Goal: Book appointment/travel/reservation

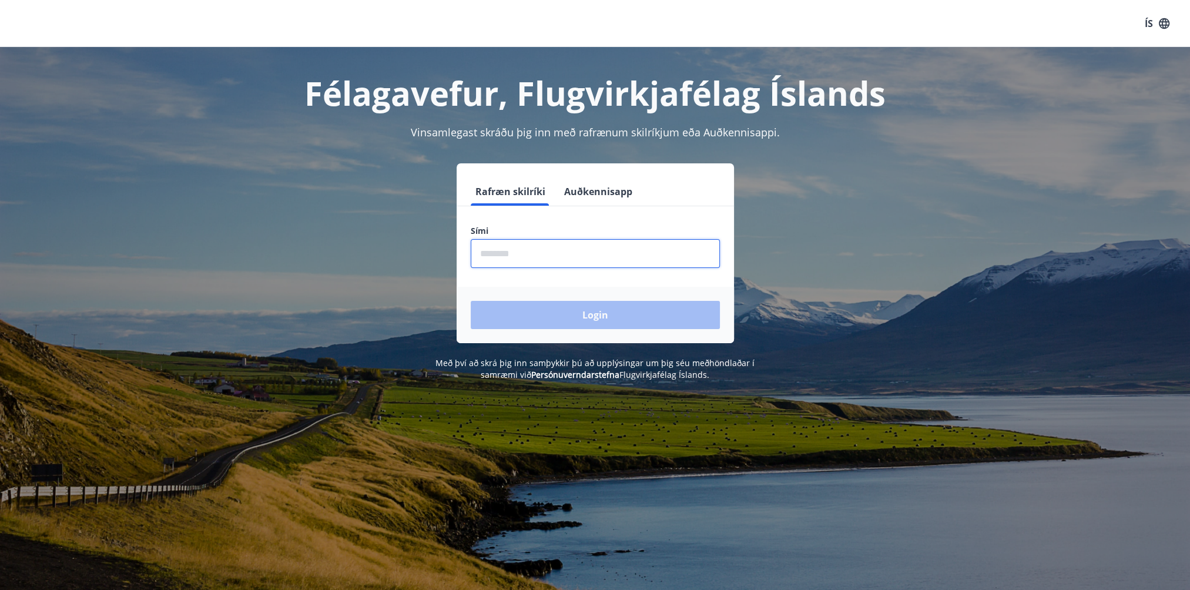
click at [628, 254] on input "phone" at bounding box center [595, 253] width 249 height 29
type input "********"
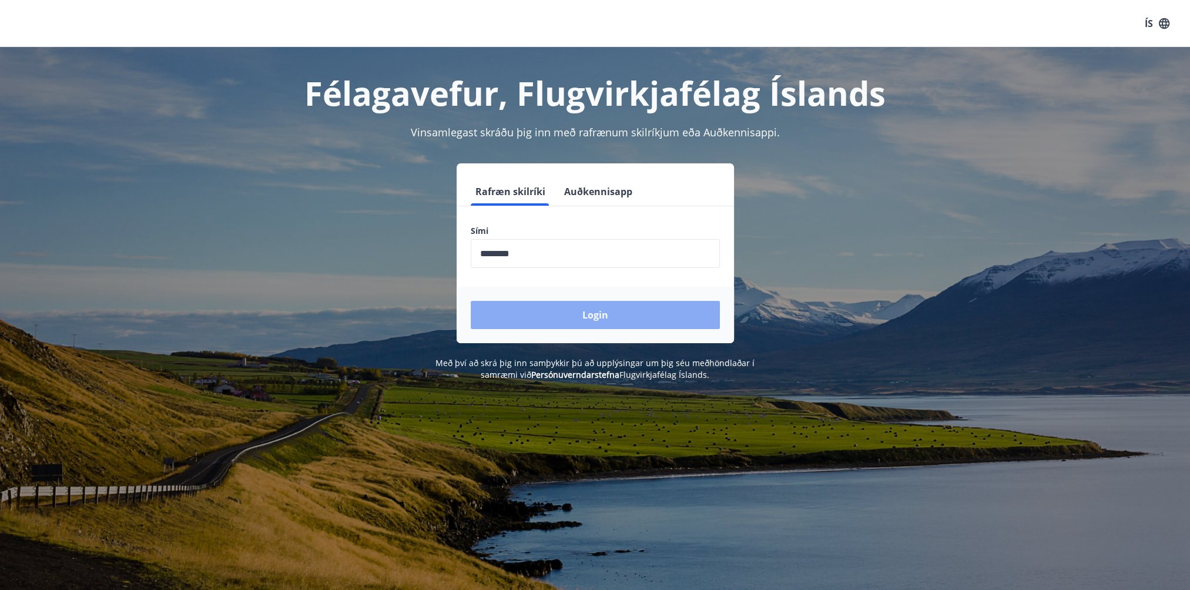
click at [642, 304] on button "Login" at bounding box center [595, 315] width 249 height 28
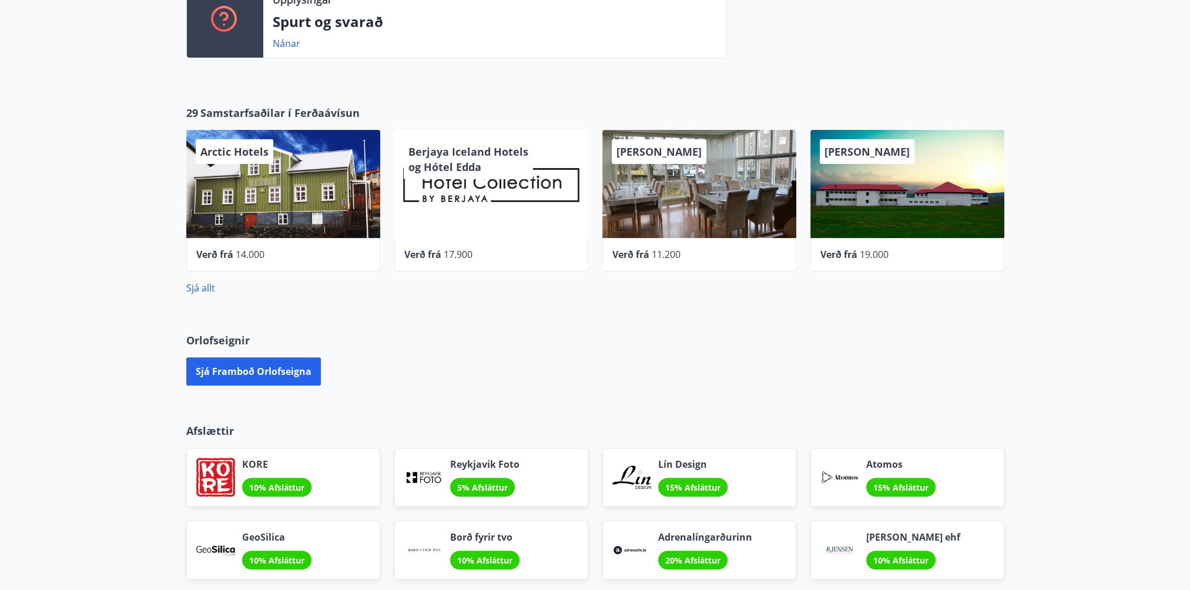
scroll to position [567, 0]
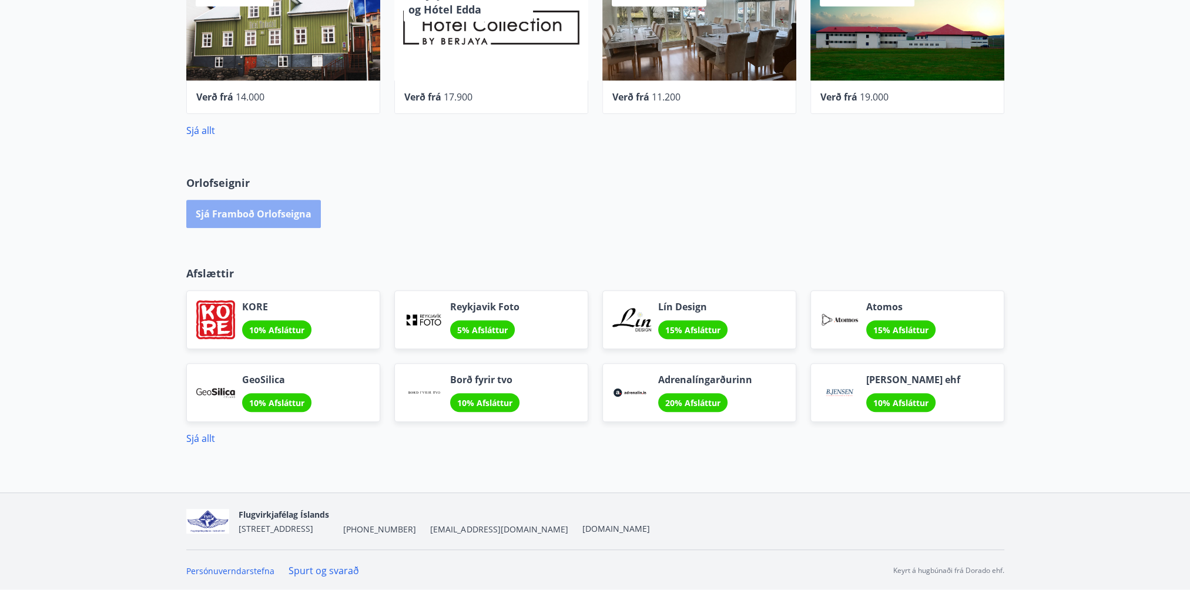
click at [256, 210] on button "Sjá framboð orlofseigna" at bounding box center [253, 214] width 135 height 28
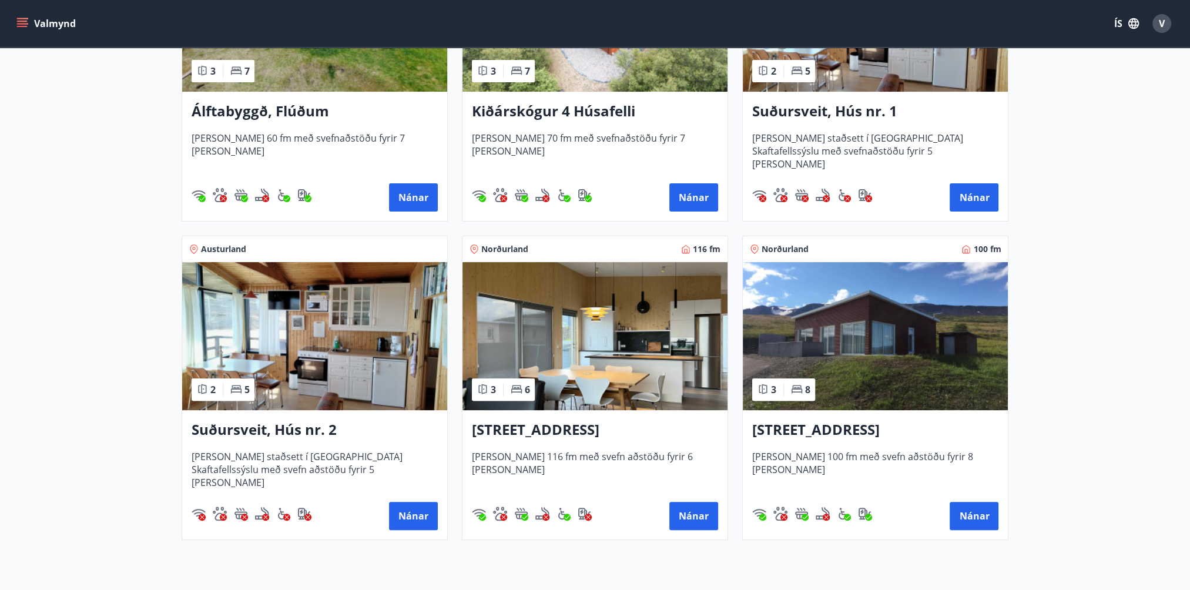
scroll to position [411, 0]
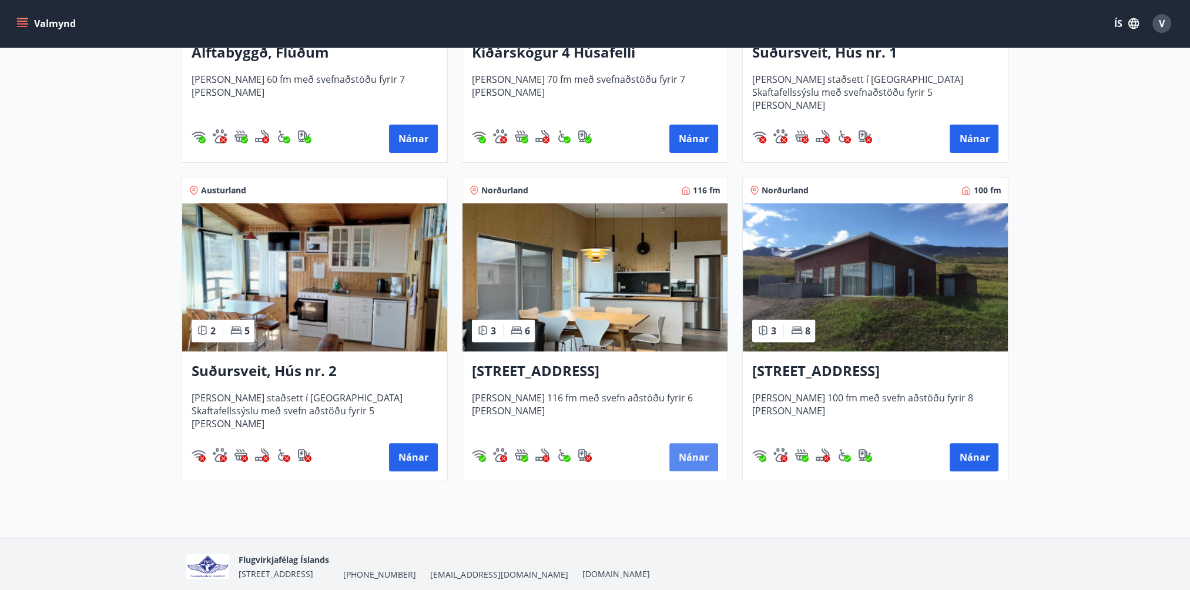
click at [691, 462] on button "Nánar" at bounding box center [694, 457] width 49 height 28
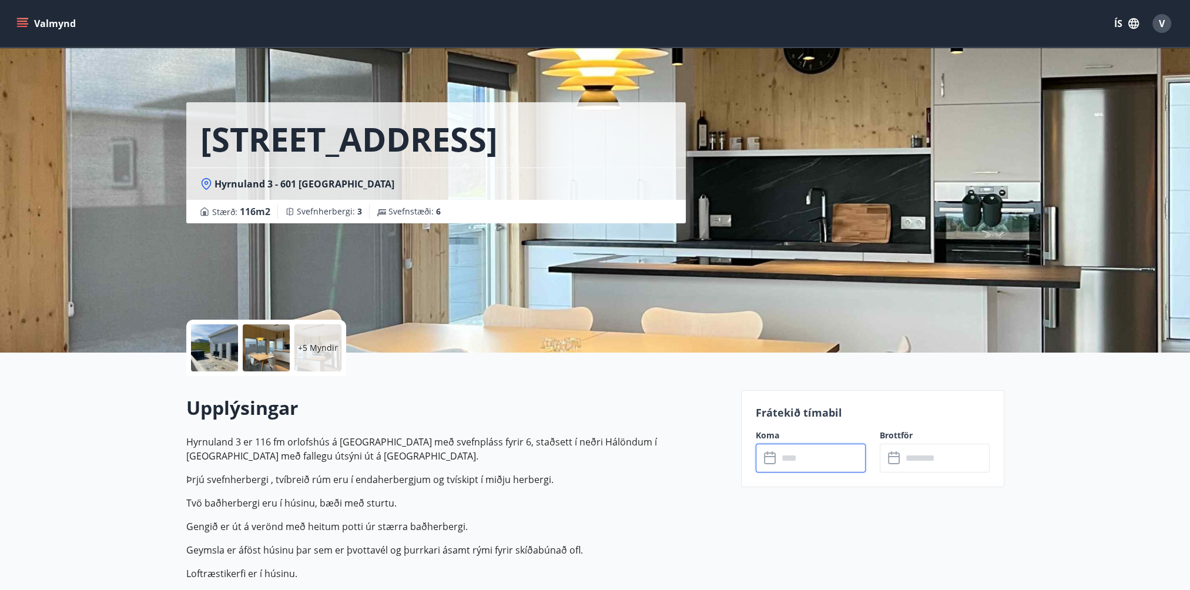
click at [828, 465] on input "text" at bounding box center [822, 458] width 88 height 29
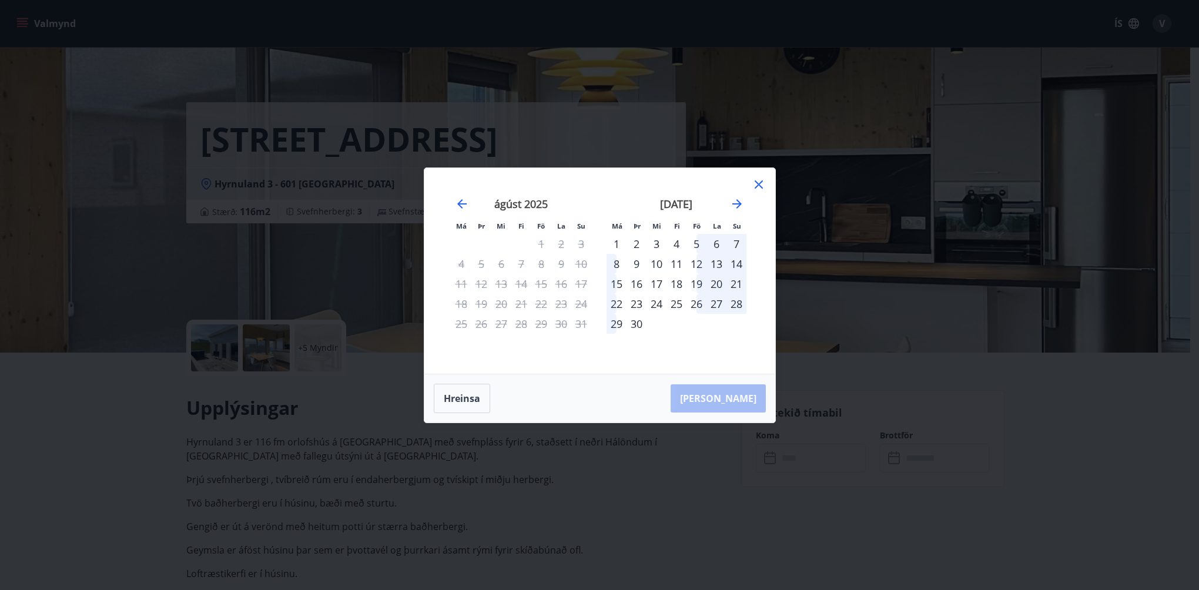
click at [757, 183] on icon at bounding box center [759, 184] width 8 height 8
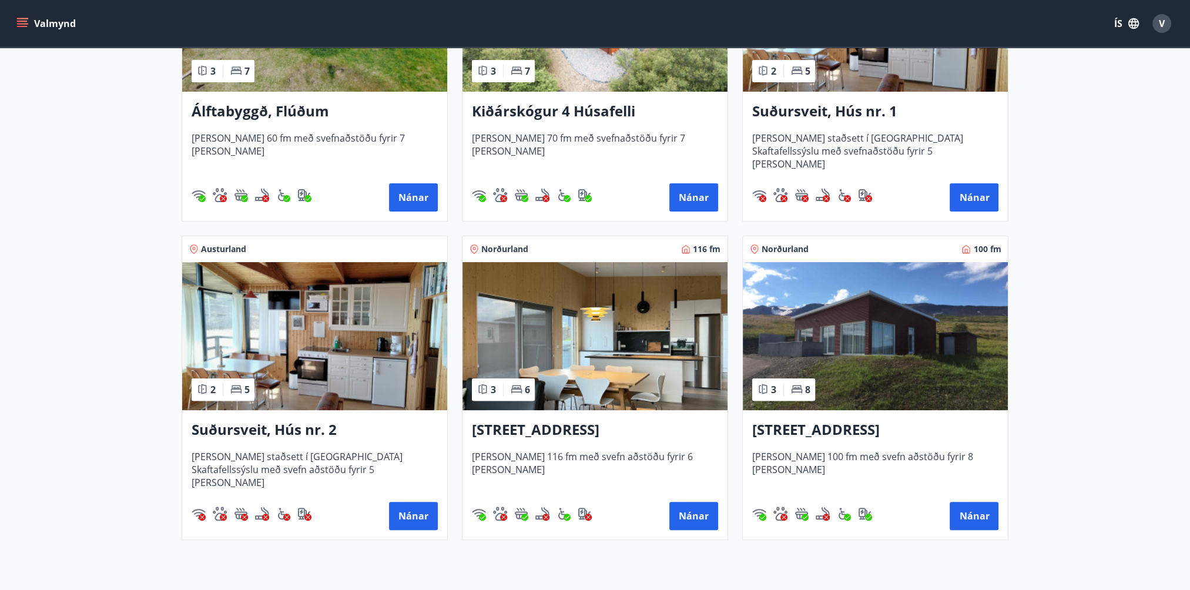
click at [837, 346] on img at bounding box center [875, 336] width 265 height 148
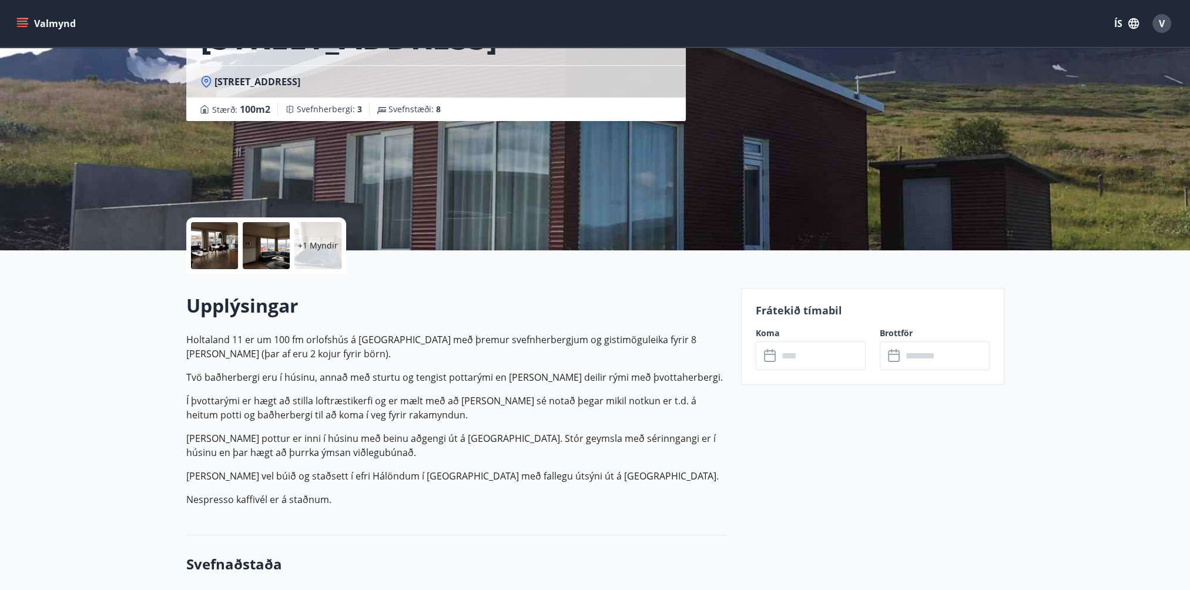
scroll to position [118, 0]
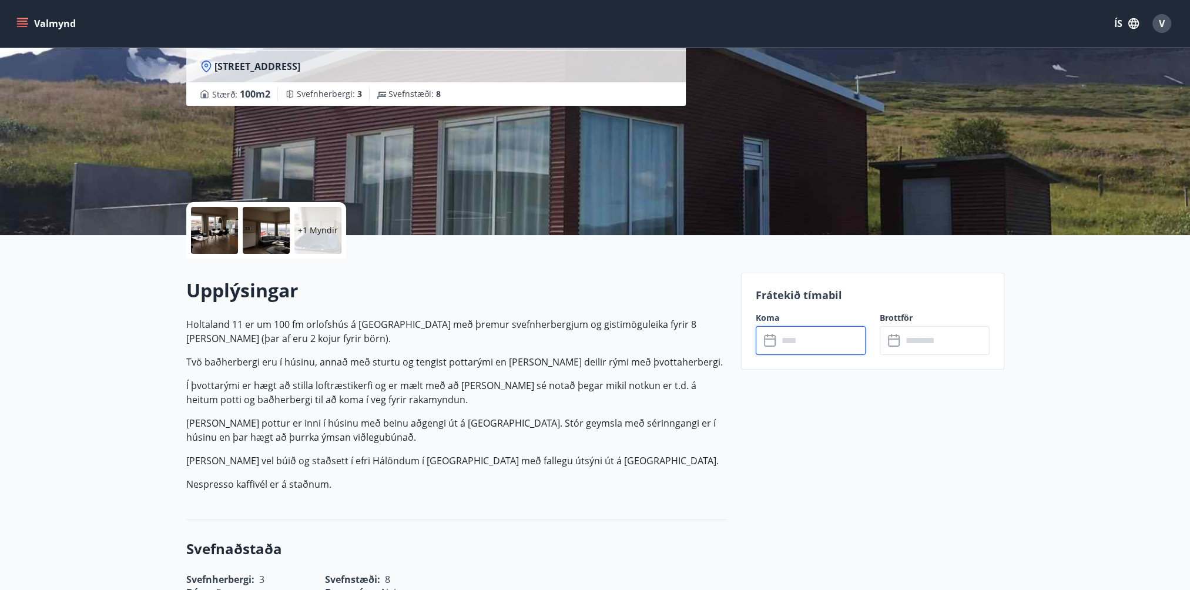
click at [835, 346] on input "text" at bounding box center [822, 340] width 88 height 29
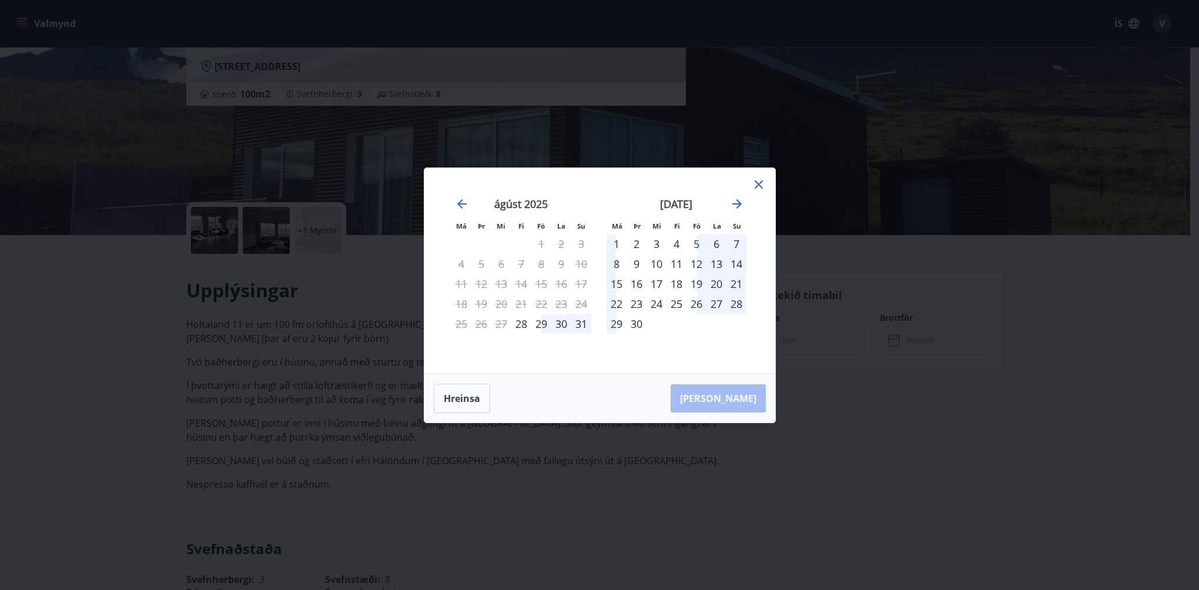
click at [501, 325] on div "27" at bounding box center [501, 324] width 20 height 20
click at [518, 324] on div "28" at bounding box center [521, 324] width 20 height 20
click at [615, 245] on div "1" at bounding box center [617, 244] width 20 height 20
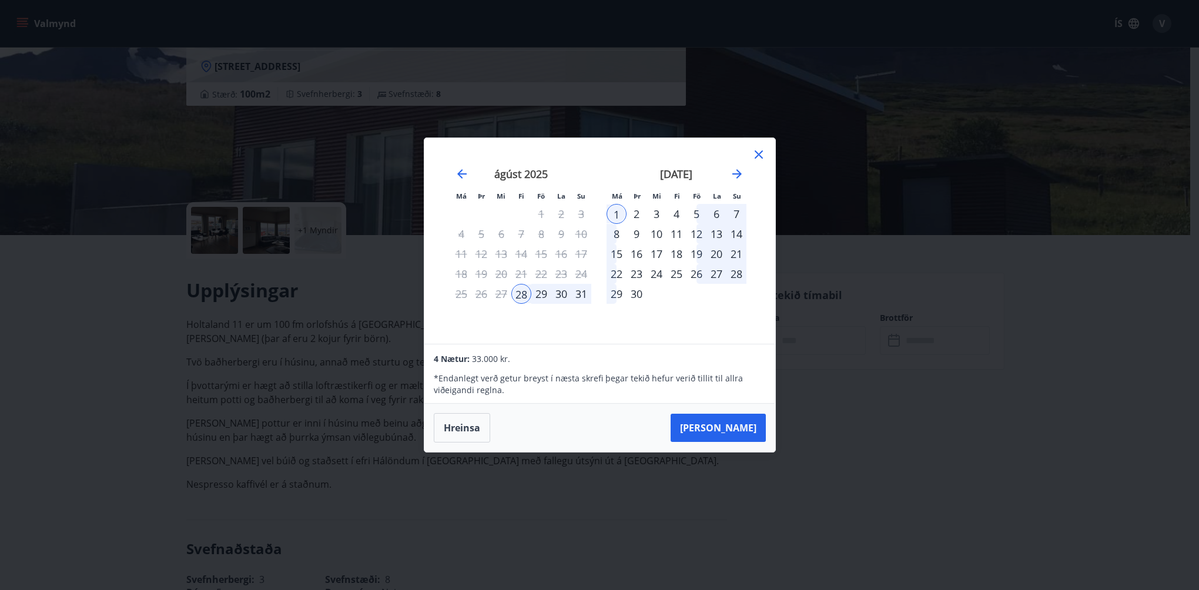
click at [582, 296] on div "31" at bounding box center [581, 294] width 20 height 20
click at [541, 299] on div "29" at bounding box center [541, 294] width 20 height 20
click at [517, 296] on div "28" at bounding box center [521, 294] width 20 height 20
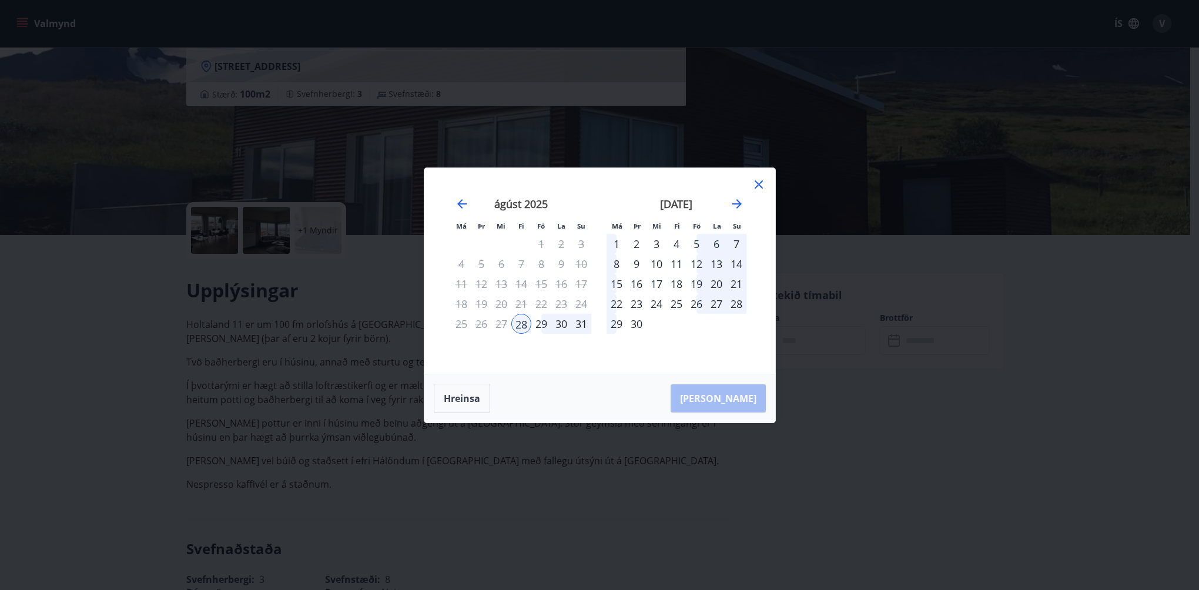
click at [580, 323] on div "31" at bounding box center [581, 324] width 20 height 20
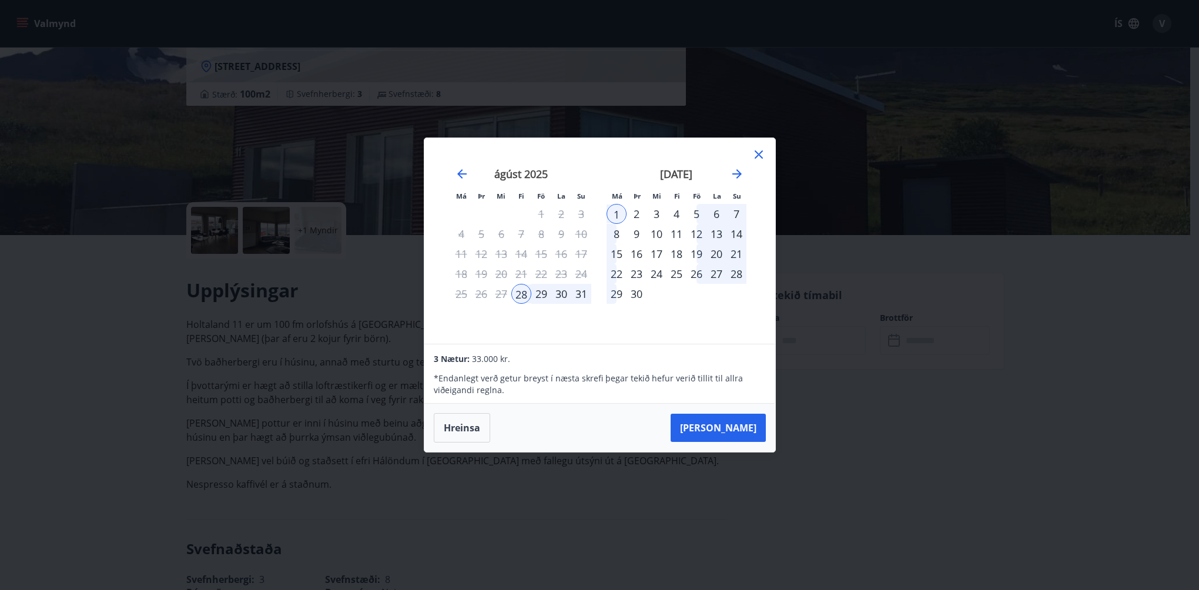
click at [637, 219] on div "2" at bounding box center [637, 214] width 20 height 20
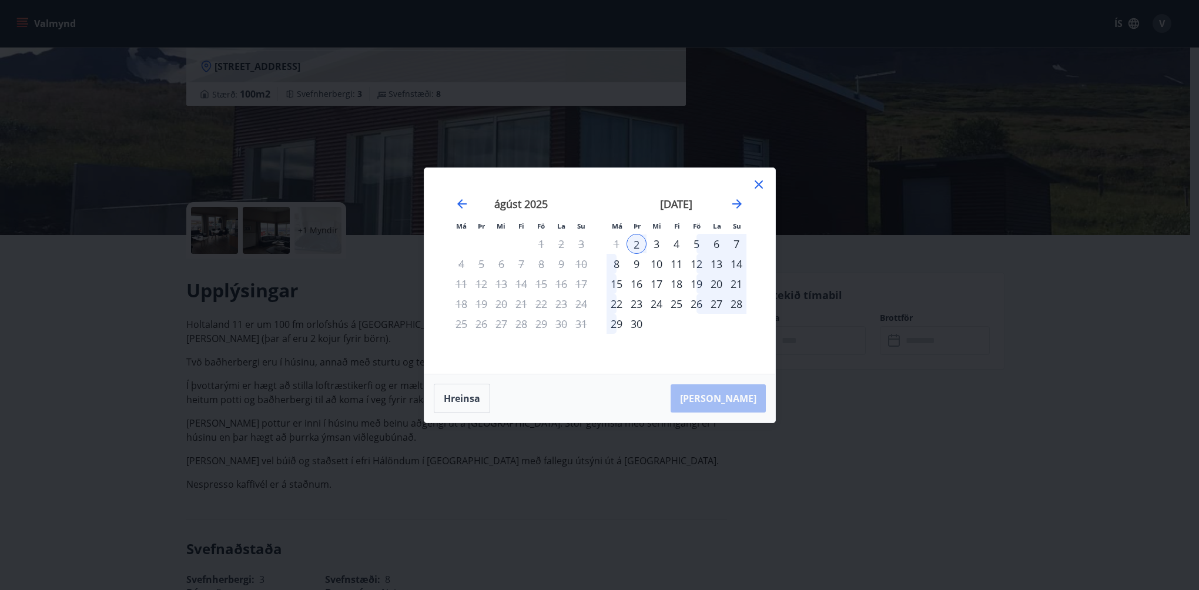
click at [757, 186] on icon at bounding box center [759, 184] width 8 height 8
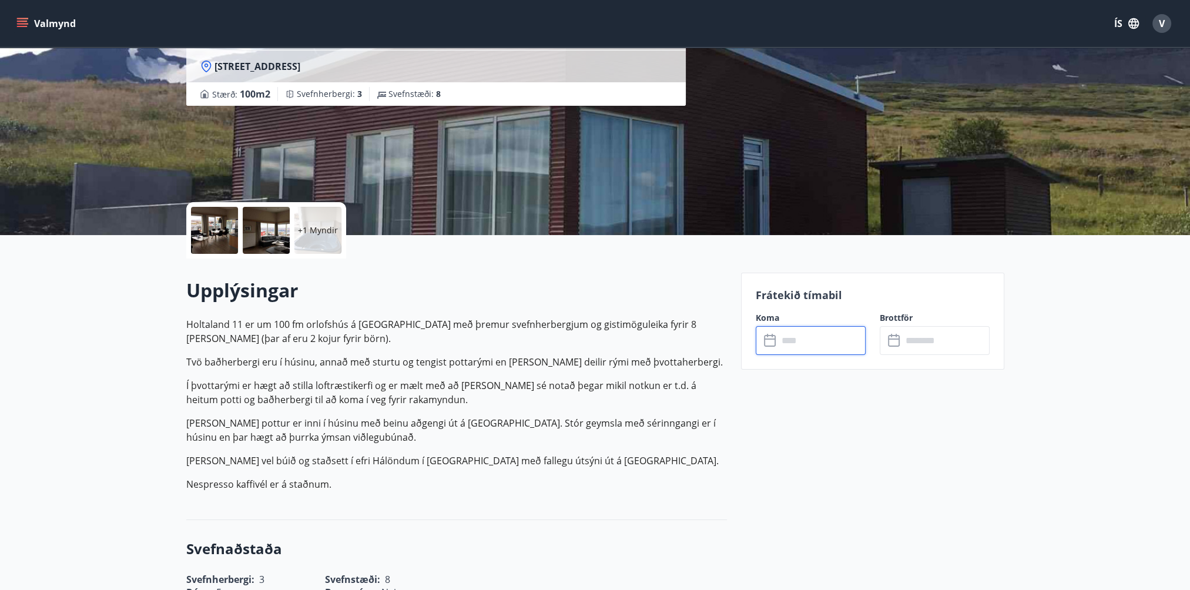
click at [790, 339] on input "text" at bounding box center [822, 340] width 88 height 29
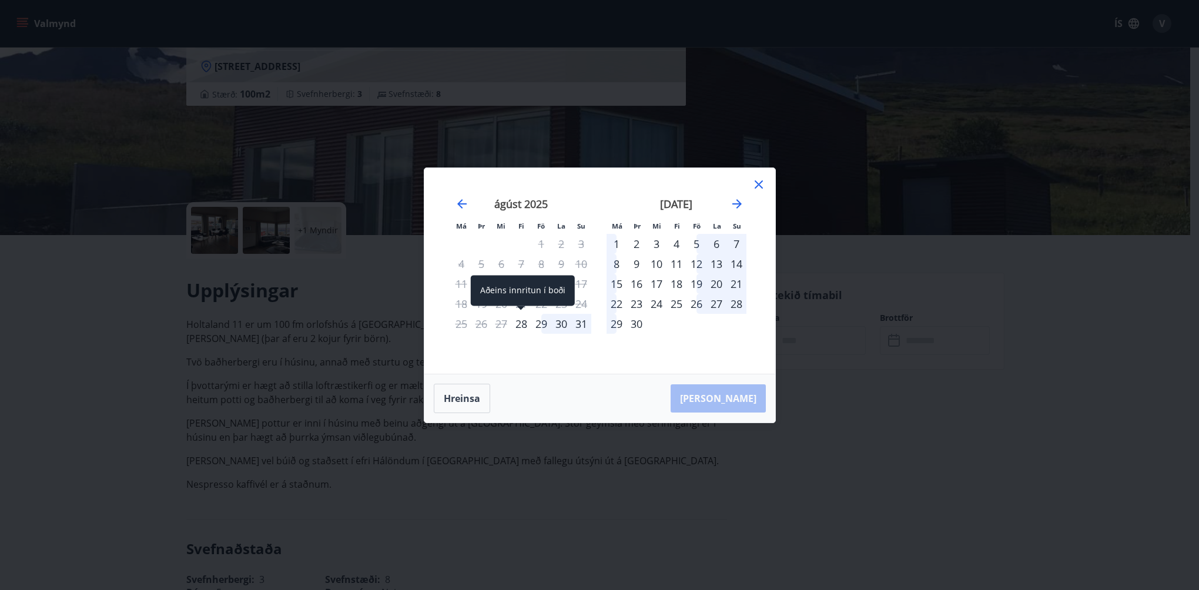
click at [523, 322] on div "28" at bounding box center [521, 324] width 20 height 20
click at [565, 322] on div "30" at bounding box center [561, 324] width 20 height 20
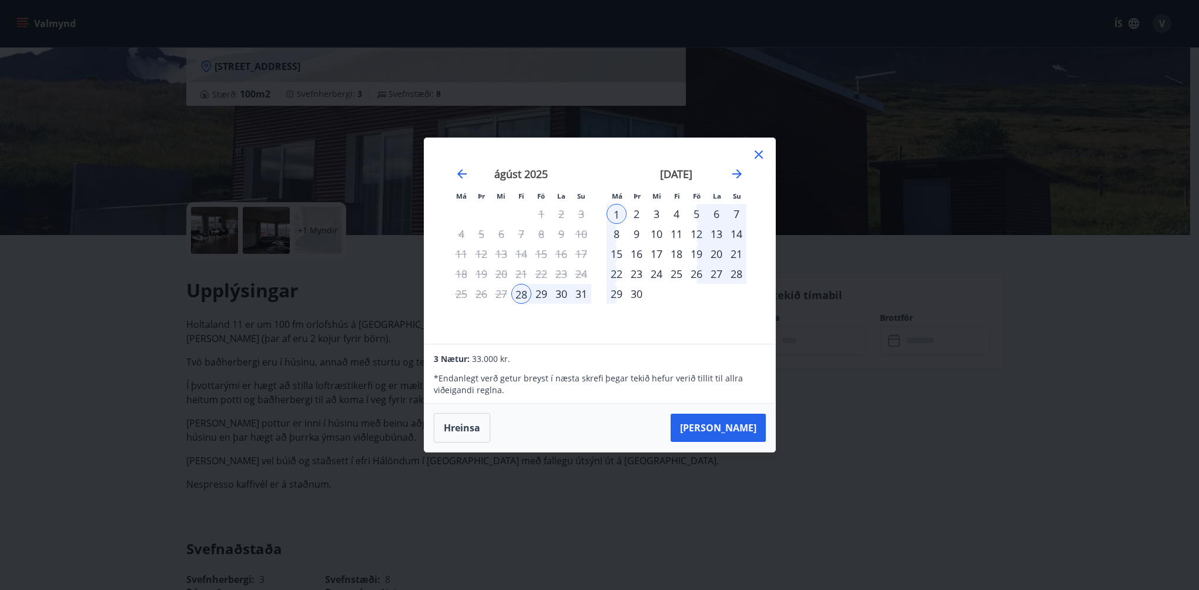
click at [759, 155] on icon at bounding box center [759, 154] width 8 height 8
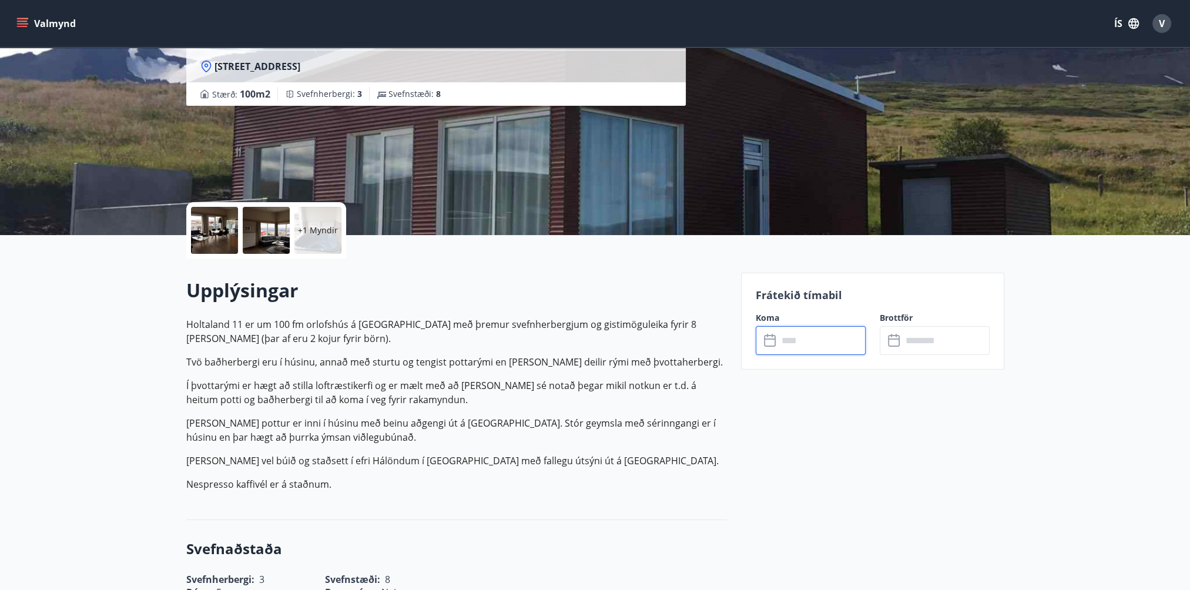
click at [804, 334] on input "text" at bounding box center [822, 340] width 88 height 29
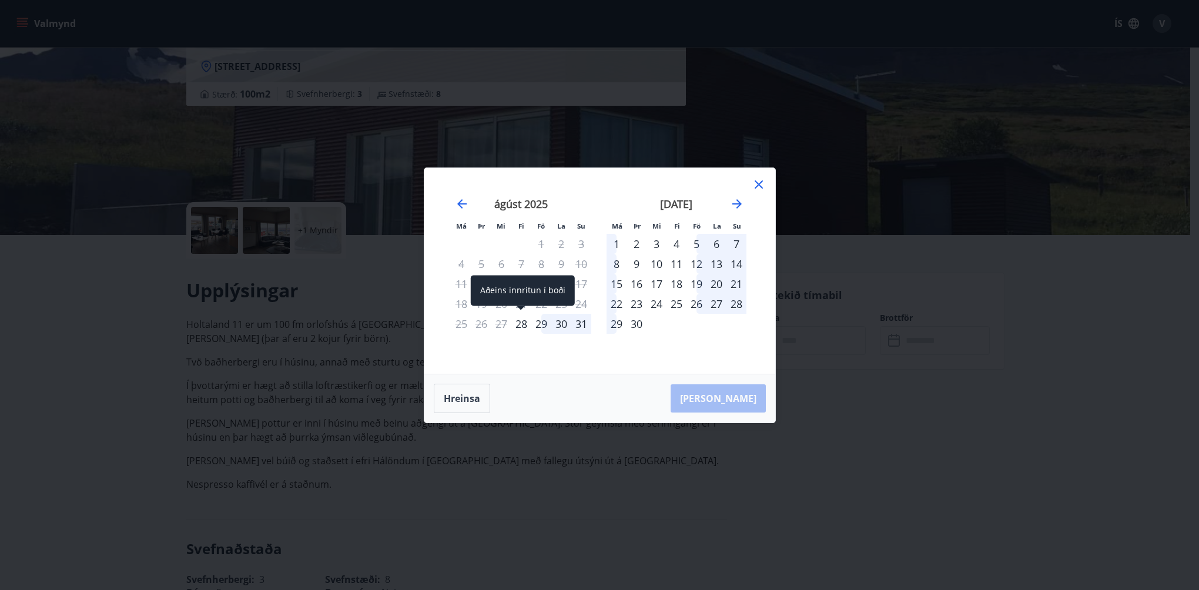
click at [527, 324] on div "28" at bounding box center [521, 324] width 20 height 20
click at [640, 246] on div "2" at bounding box center [637, 244] width 20 height 20
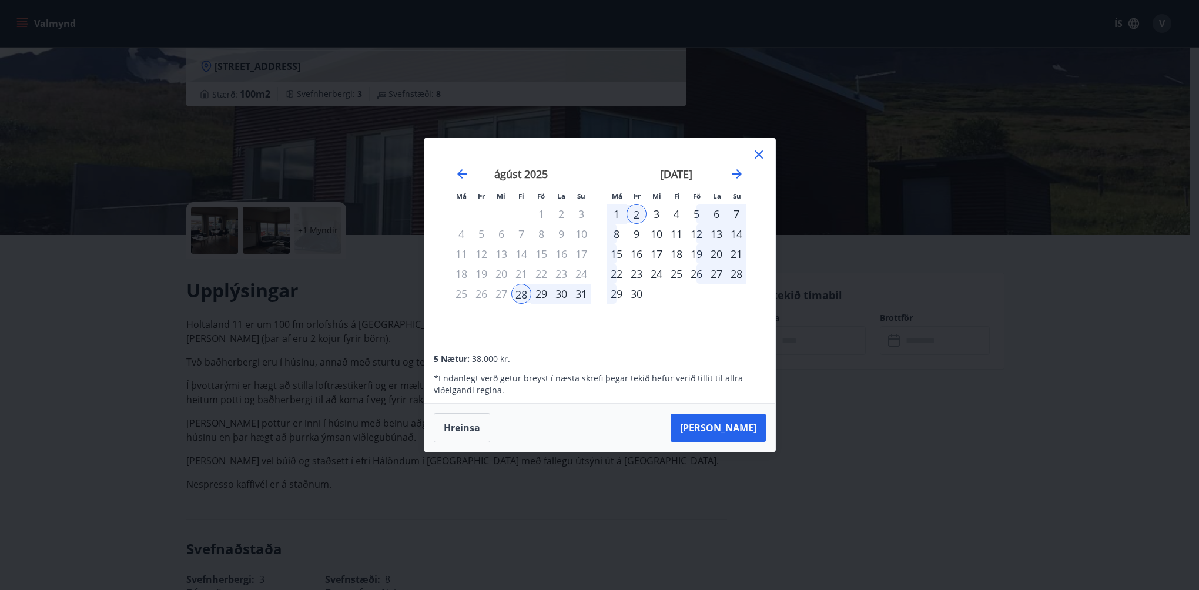
click at [759, 158] on icon at bounding box center [759, 155] width 14 height 14
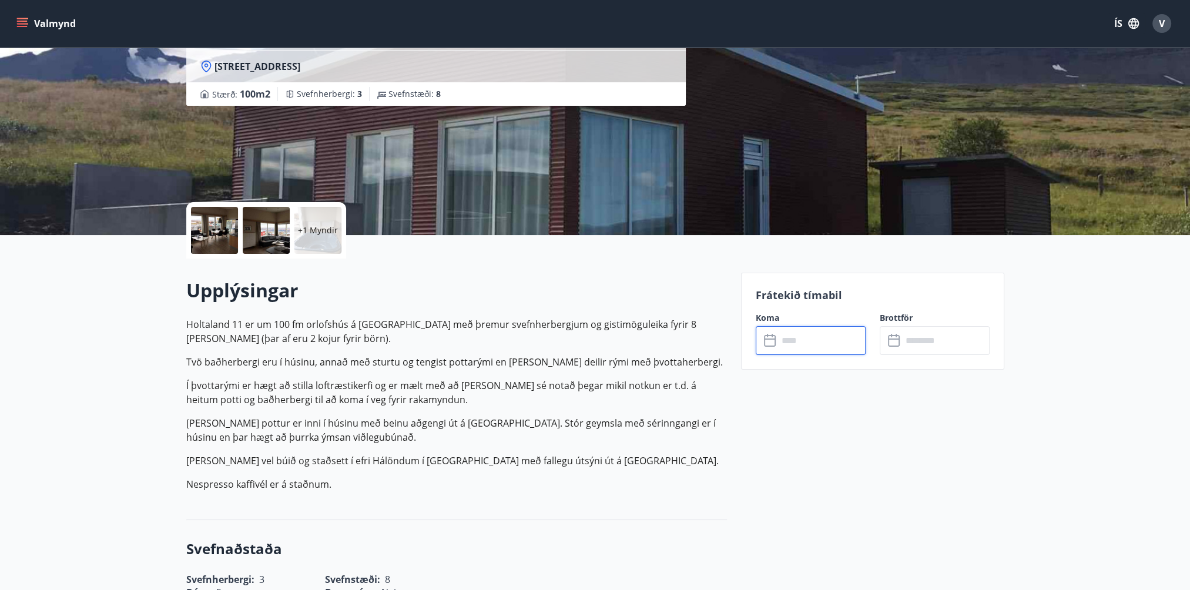
click at [809, 338] on input "text" at bounding box center [822, 340] width 88 height 29
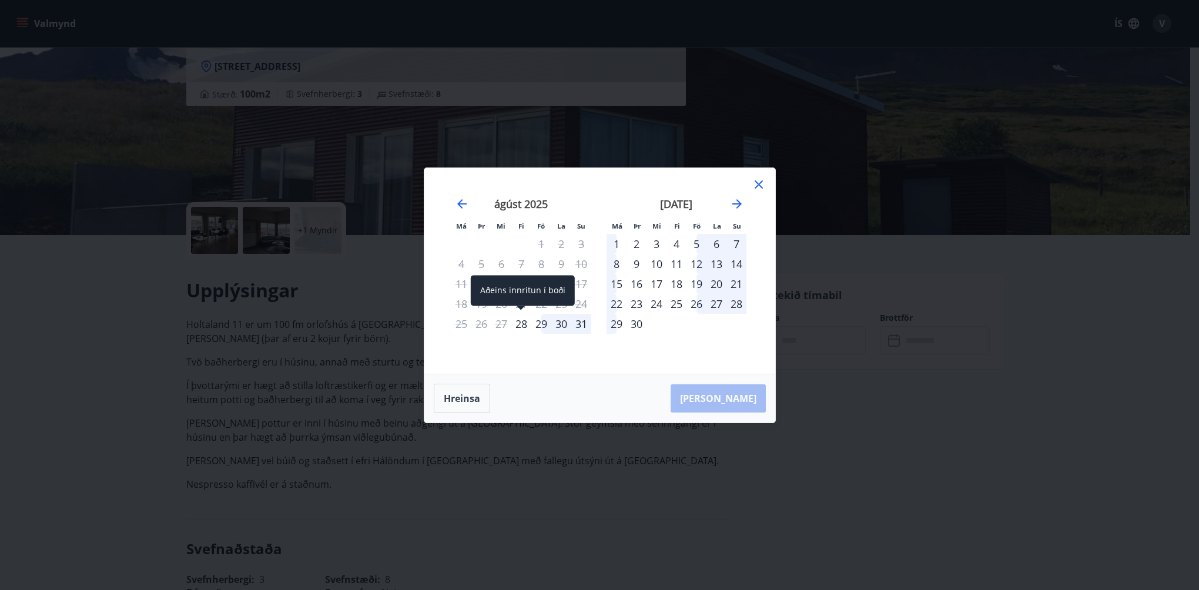
click at [524, 322] on div "28" at bounding box center [521, 324] width 20 height 20
click at [616, 246] on div "1" at bounding box center [617, 244] width 20 height 20
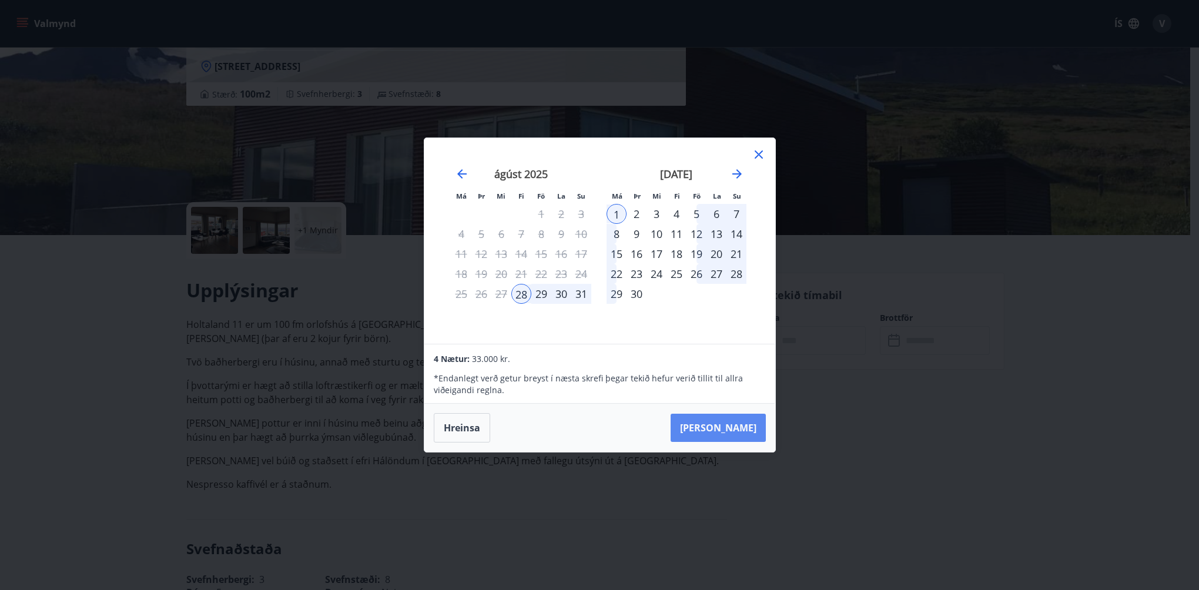
click at [728, 426] on button "[PERSON_NAME]" at bounding box center [718, 428] width 95 height 28
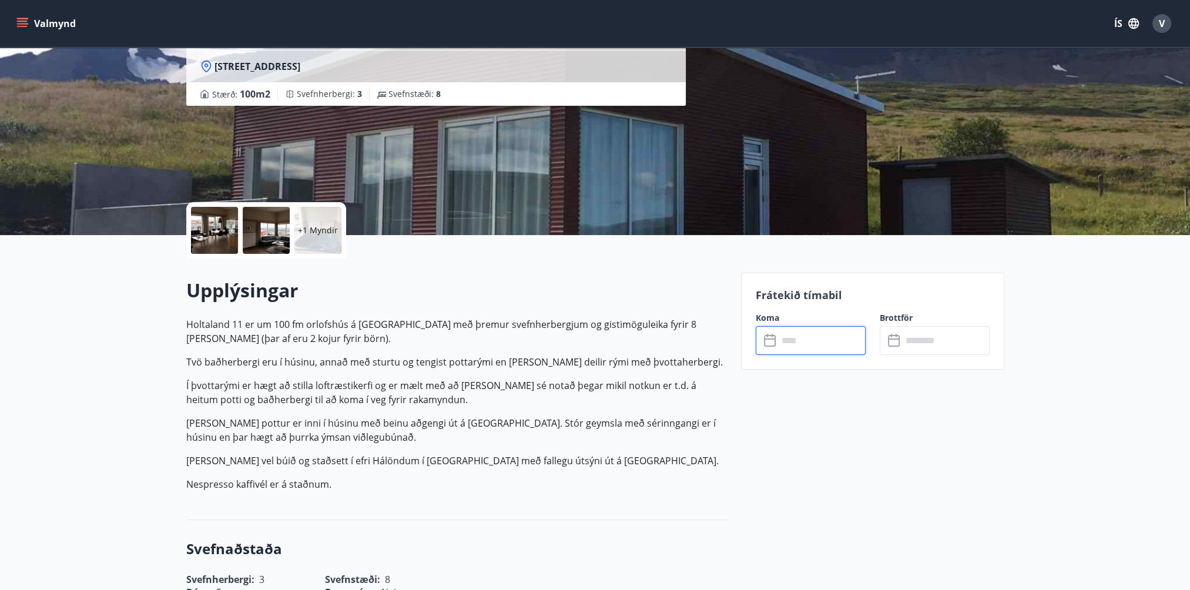
type input "******"
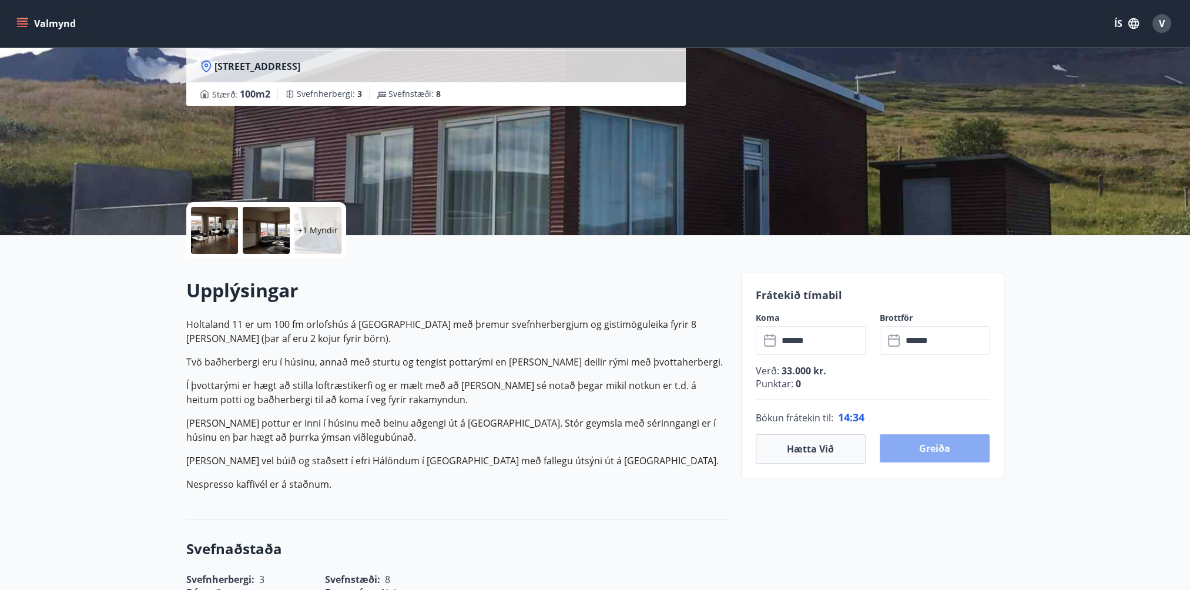
click at [921, 445] on button "Greiða" at bounding box center [935, 448] width 110 height 28
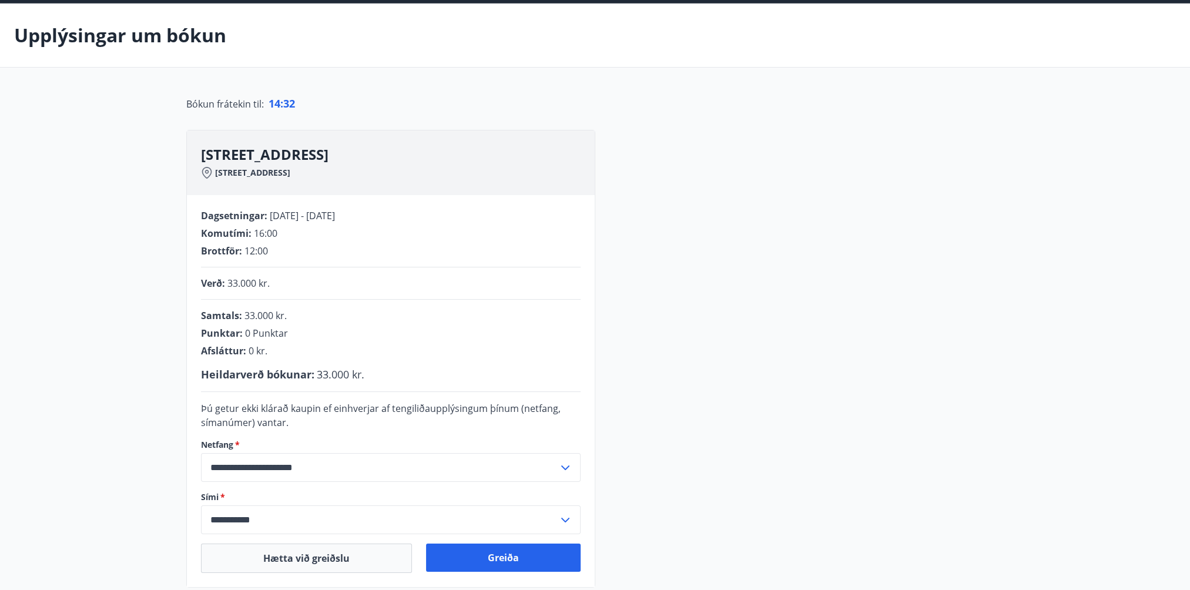
scroll to position [118, 0]
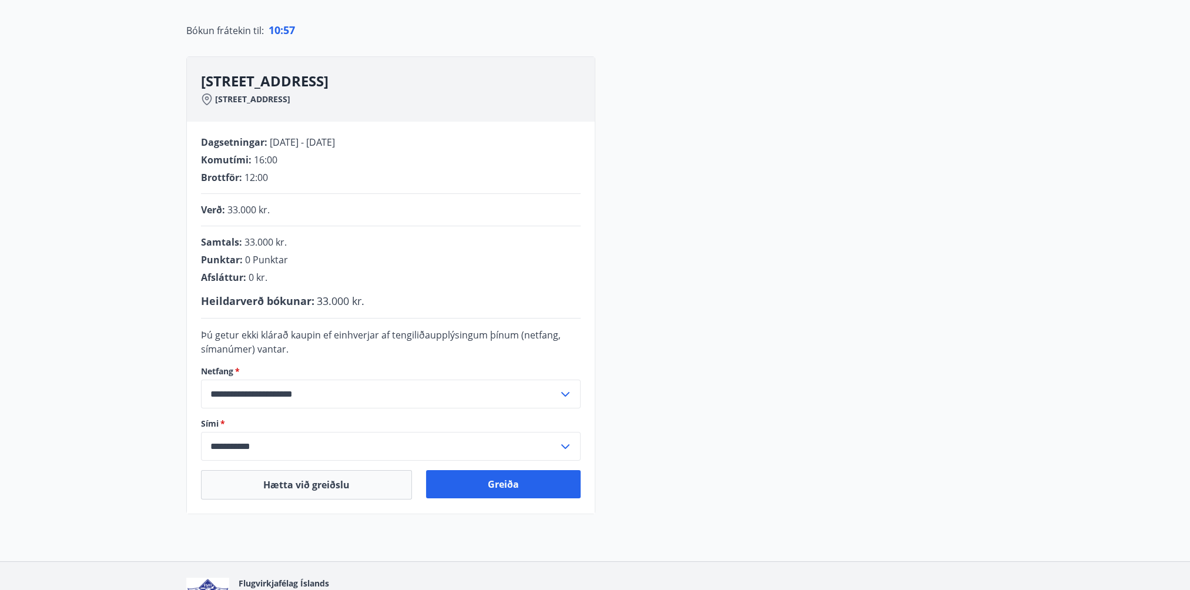
click at [353, 456] on input "**********" at bounding box center [379, 446] width 357 height 29
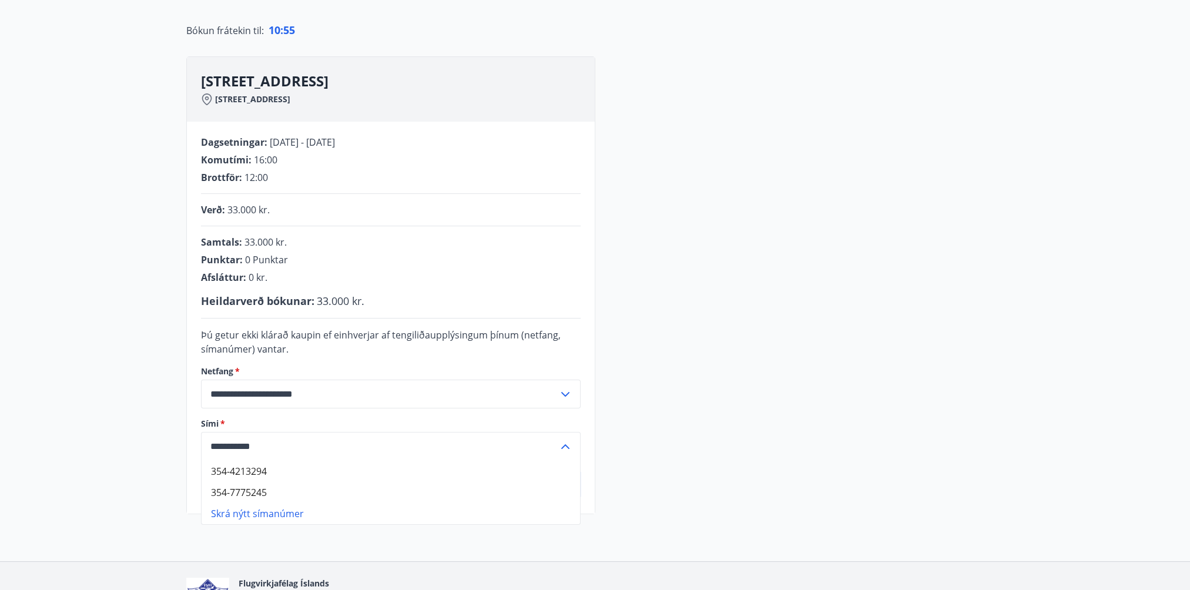
click at [270, 497] on li "354-7775245" at bounding box center [391, 492] width 379 height 21
type input "**********"
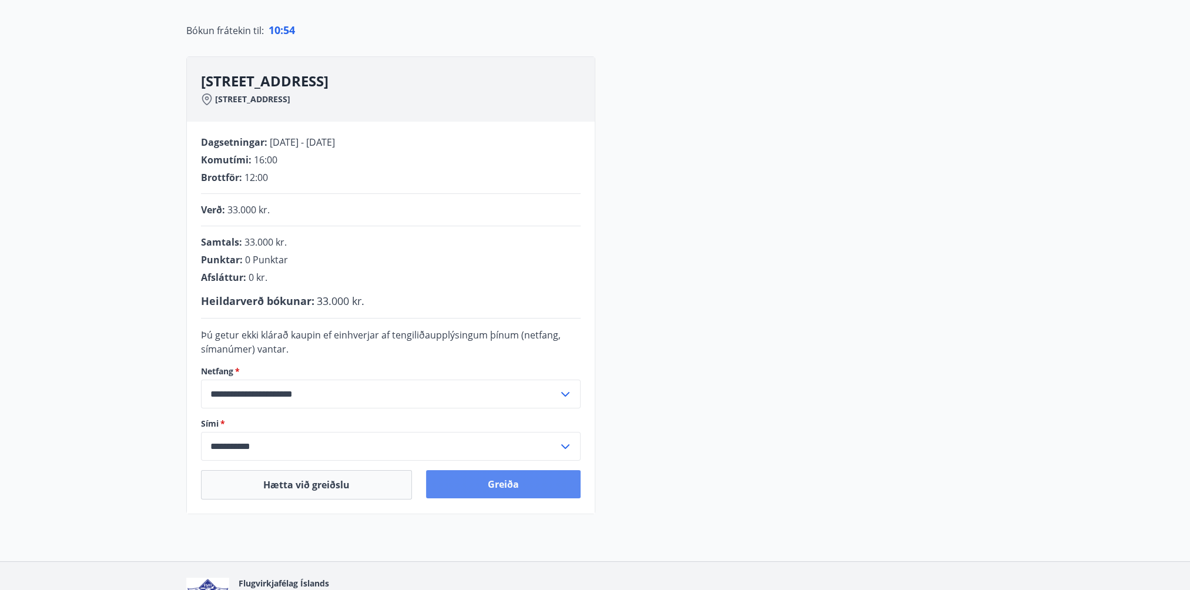
click at [491, 482] on button "Greiða" at bounding box center [503, 484] width 155 height 28
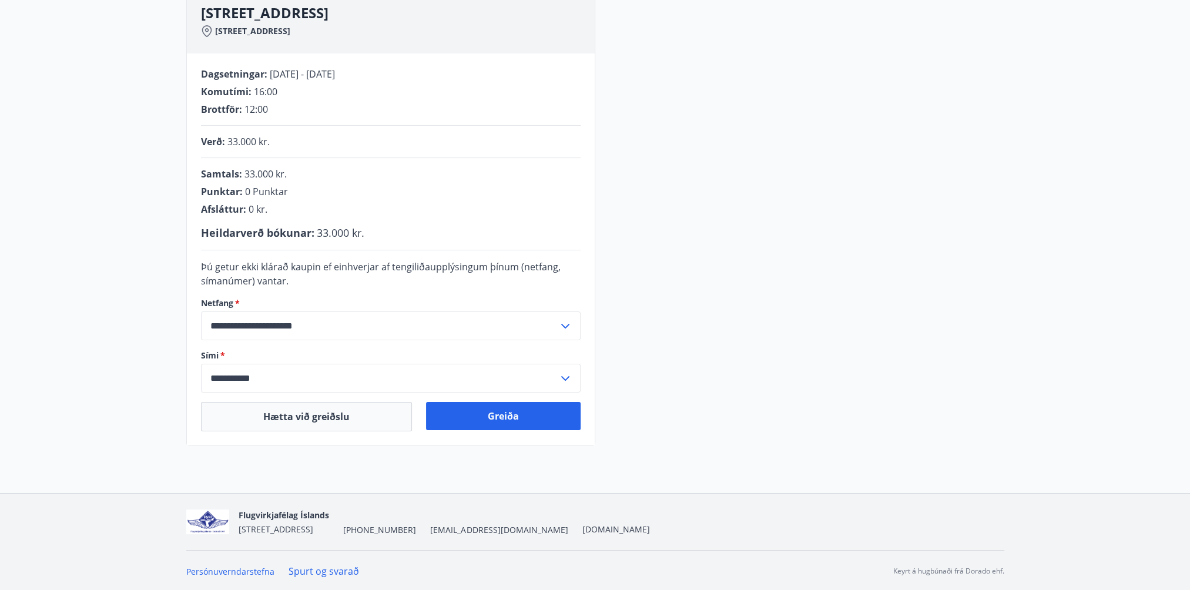
scroll to position [186, 0]
click at [356, 414] on button "Hætta við greiðslu" at bounding box center [306, 416] width 211 height 29
